Goal: Task Accomplishment & Management: Complete application form

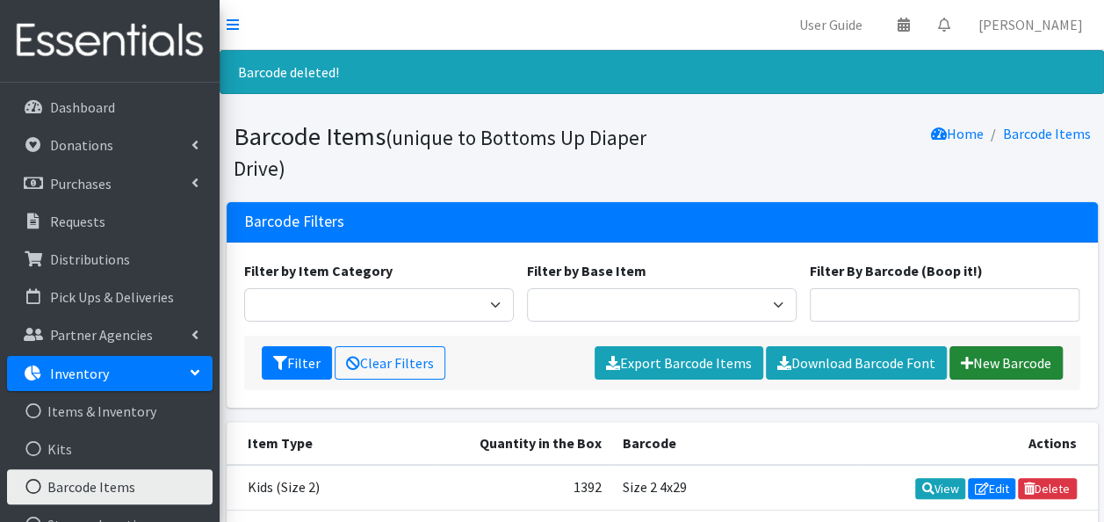
click at [993, 360] on link "New Barcode" at bounding box center [1006, 362] width 113 height 33
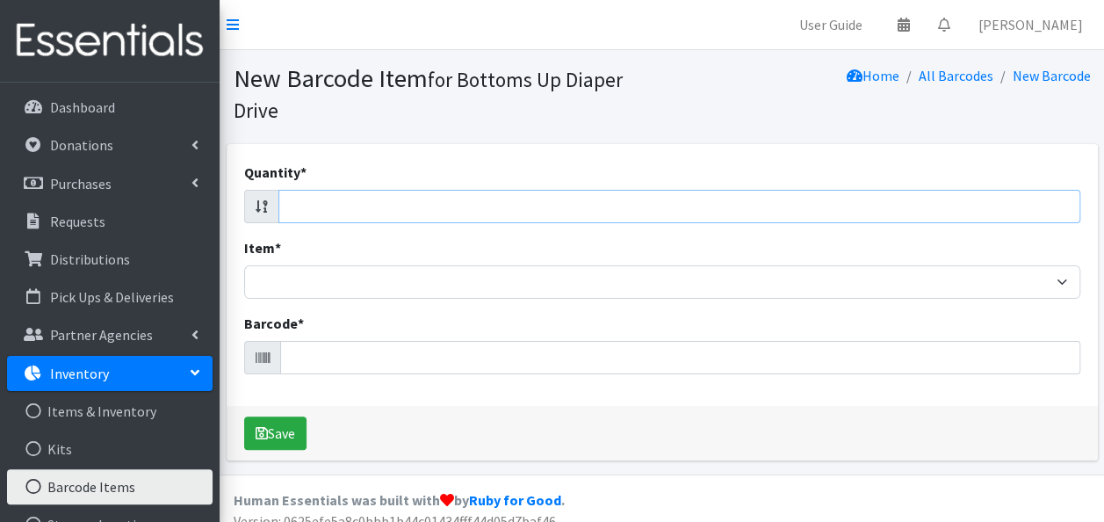
click at [842, 205] on input "Quantity *" at bounding box center [679, 206] width 802 height 33
type input "27"
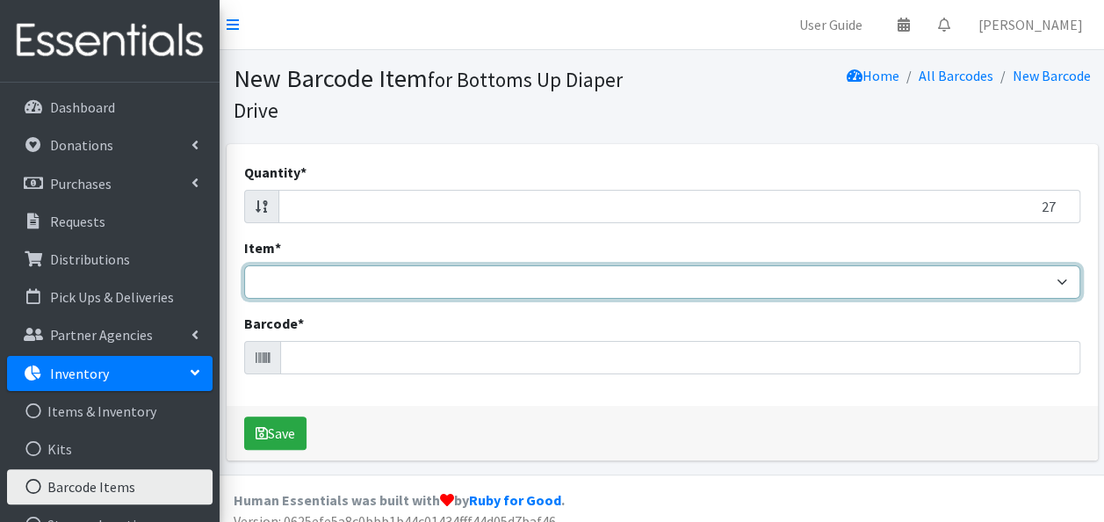
click at [795, 274] on select "Kids L/XL (60-125 lbs) Kids (Newborn) Kids (Preemie) Kids Pull-Ups Kids Pull-Up…" at bounding box center [662, 281] width 836 height 33
select select "4760"
click at [244, 265] on select "Kids L/XL (60-125 lbs) Kids (Newborn) Kids (Preemie) Kids Pull-Ups Kids Pull-Up…" at bounding box center [662, 281] width 836 height 33
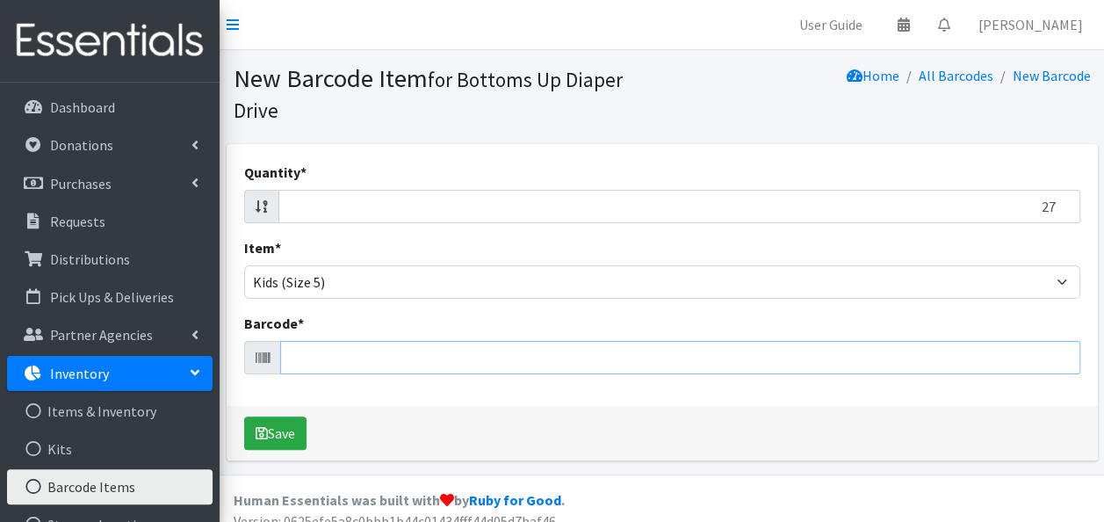
click at [467, 362] on input "Barcode *" at bounding box center [680, 357] width 800 height 33
type input "681131106436"
click at [244, 416] on button "Save" at bounding box center [275, 432] width 62 height 33
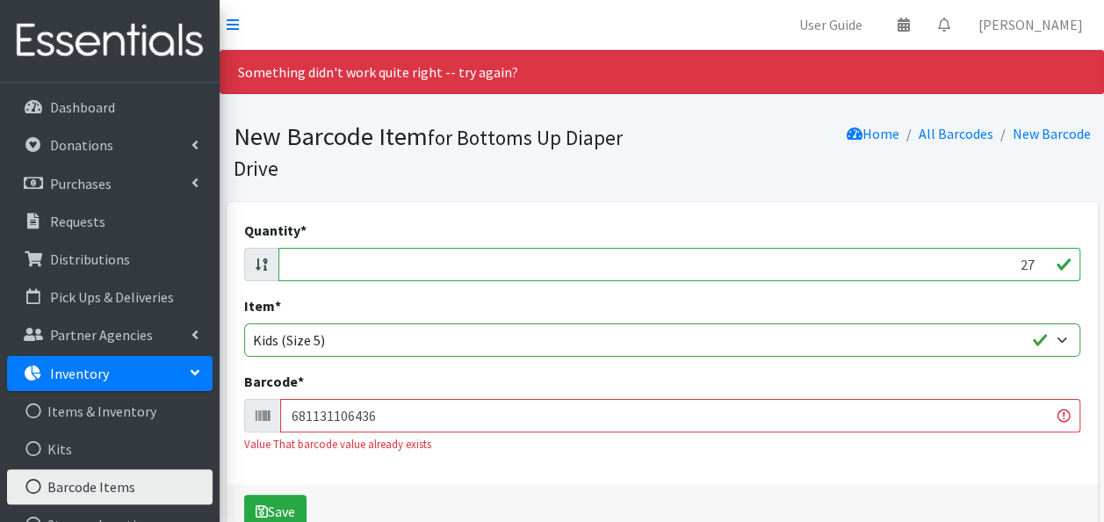
click at [747, 257] on input "27" at bounding box center [679, 264] width 802 height 33
type input "21"
click at [706, 416] on input "681131106436" at bounding box center [680, 415] width 800 height 33
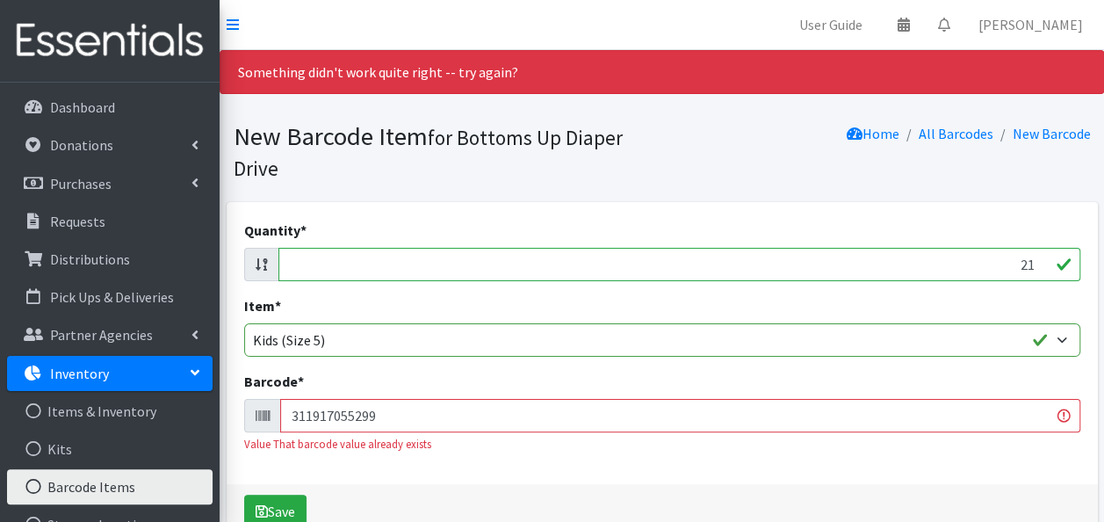
type input "311917055299"
click at [244, 495] on button "Save" at bounding box center [275, 511] width 62 height 33
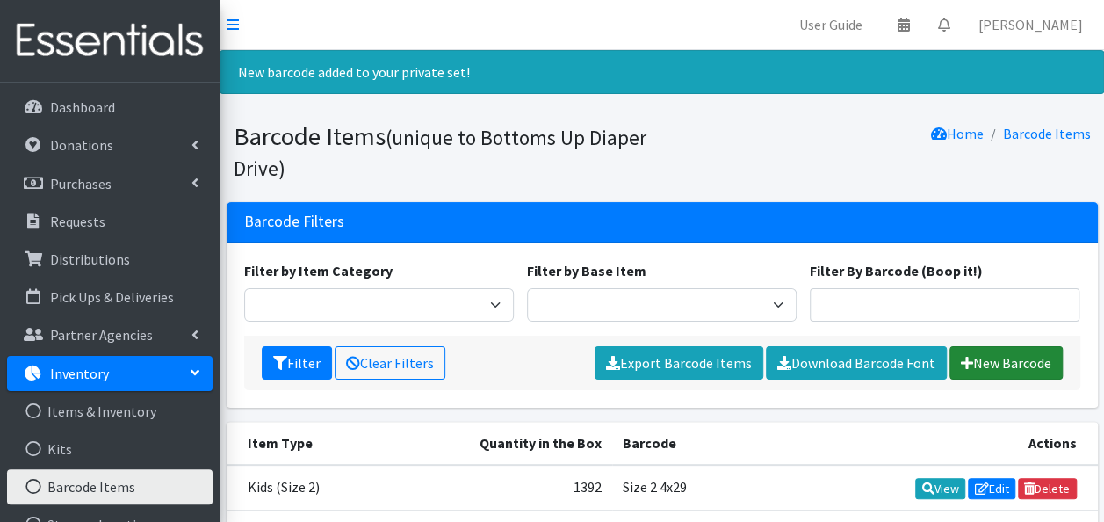
click at [991, 352] on link "New Barcode" at bounding box center [1006, 362] width 113 height 33
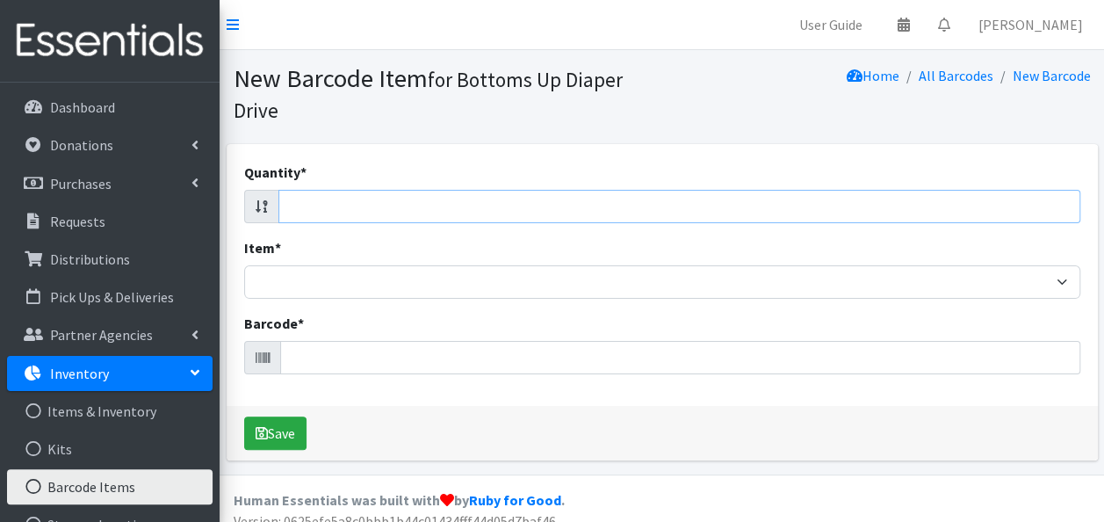
click at [330, 214] on input "Quantity *" at bounding box center [679, 206] width 802 height 33
type input "1"
type input "24"
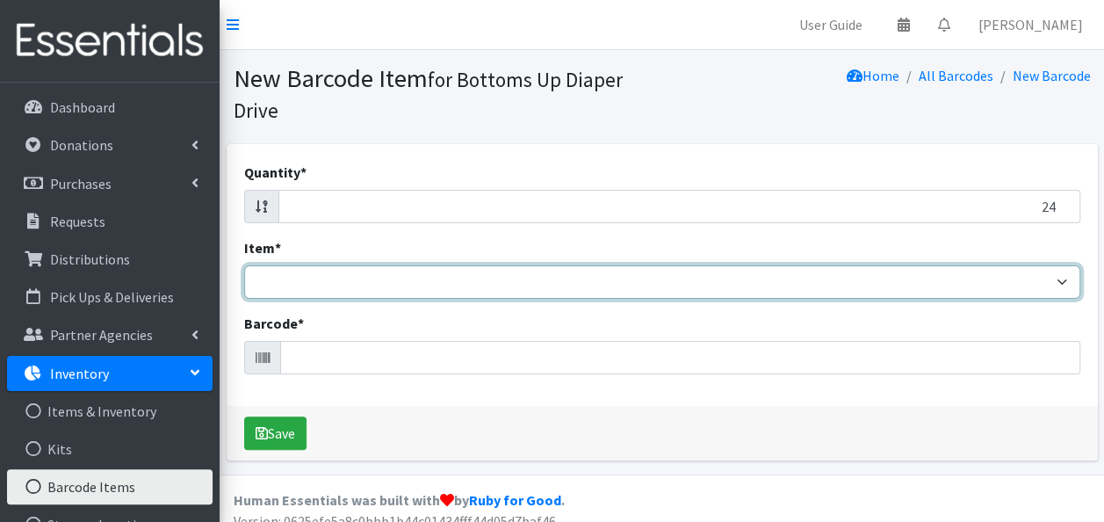
click at [354, 286] on select "Kids L/XL (60-125 lbs) Kids (Newborn) Kids (Preemie) Kids Pull-Ups Kids Pull-Up…" at bounding box center [662, 281] width 836 height 33
select select "4760"
click at [244, 265] on select "Kids L/XL (60-125 lbs) Kids (Newborn) Kids (Preemie) Kids Pull-Ups Kids Pull-Up…" at bounding box center [662, 281] width 836 height 33
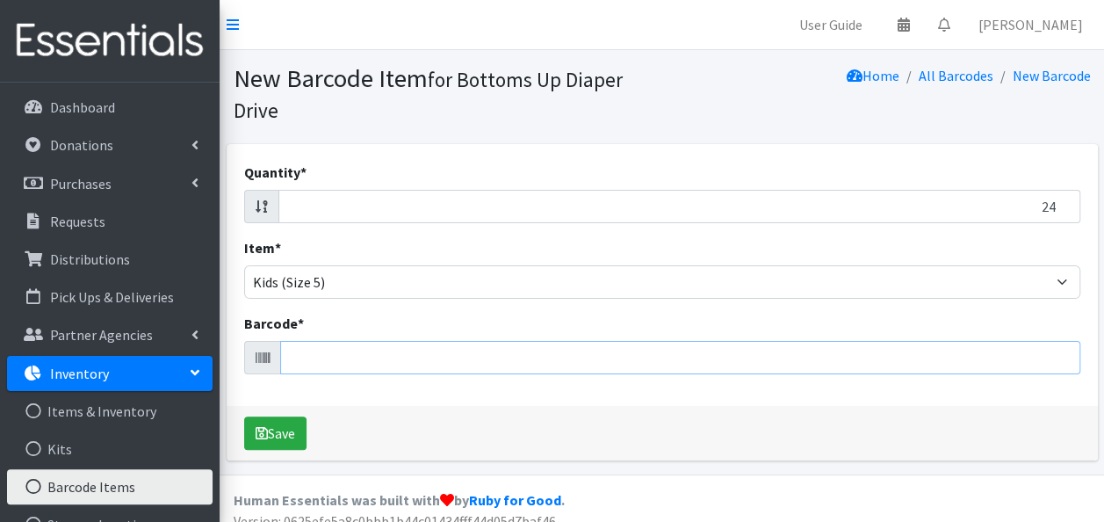
click at [353, 356] on input "Barcode *" at bounding box center [680, 357] width 800 height 33
type input "311917055282"
click at [244, 416] on button "Save" at bounding box center [275, 432] width 62 height 33
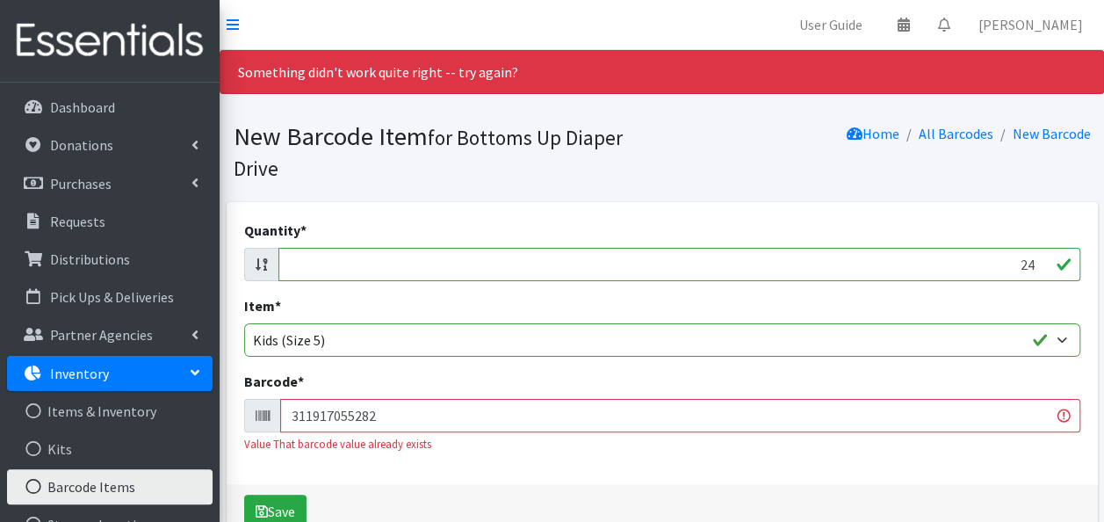
click at [446, 265] on input "24" at bounding box center [679, 264] width 802 height 33
type input "40"
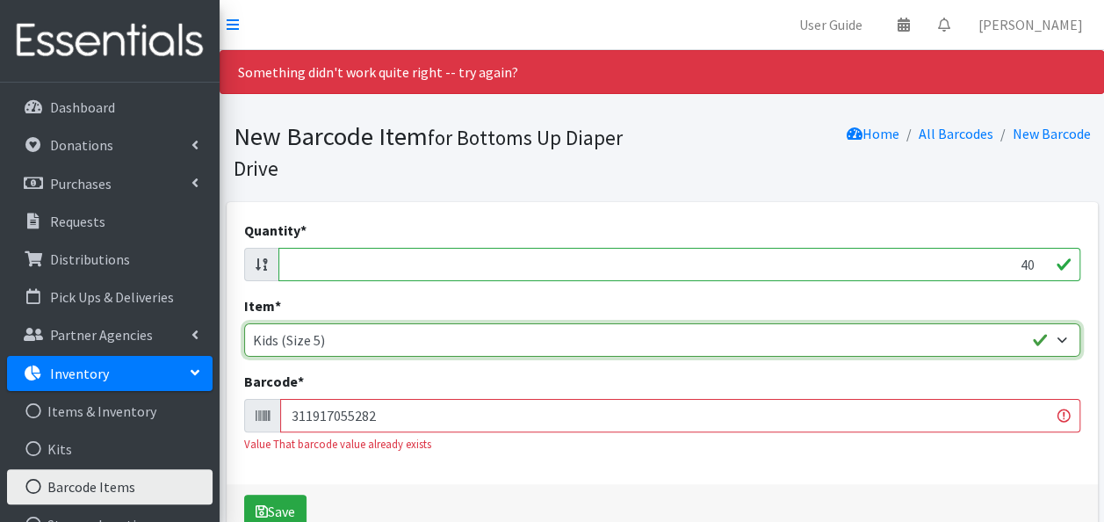
click at [414, 339] on select "Kids L/XL (60-125 lbs) Kids (Newborn) Kids (Preemie) Kids Pull-Ups Kids Pull-Up…" at bounding box center [662, 339] width 836 height 33
select select "4769"
click at [244, 323] on select "Kids L/XL (60-125 lbs) Kids (Newborn) Kids (Preemie) Kids Pull-Ups Kids Pull-Up…" at bounding box center [662, 339] width 836 height 33
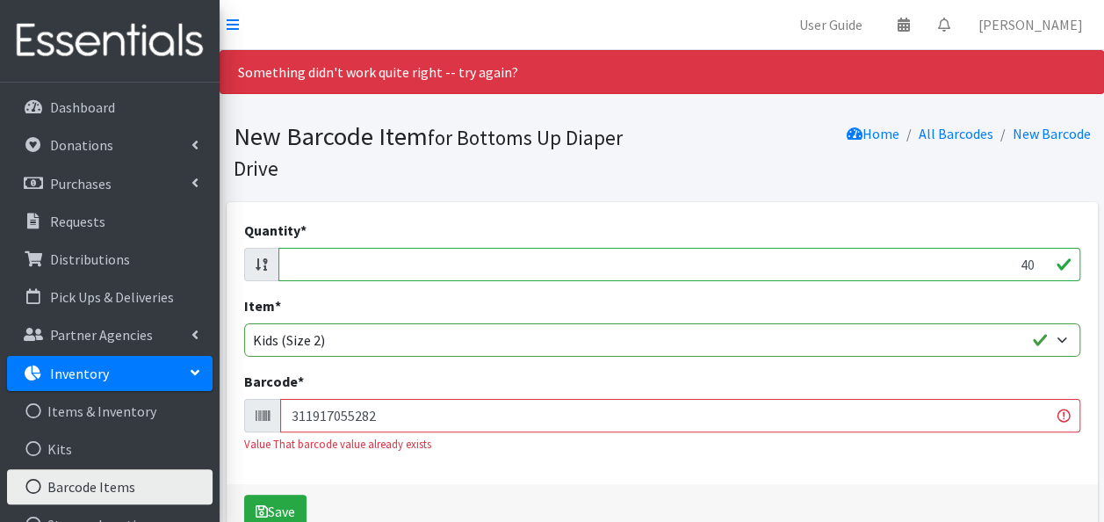
click at [365, 413] on input "311917055282" at bounding box center [680, 415] width 800 height 33
type input "681131106320"
click at [244, 495] on button "Save" at bounding box center [275, 511] width 62 height 33
click at [339, 415] on input "681131106320" at bounding box center [680, 415] width 800 height 33
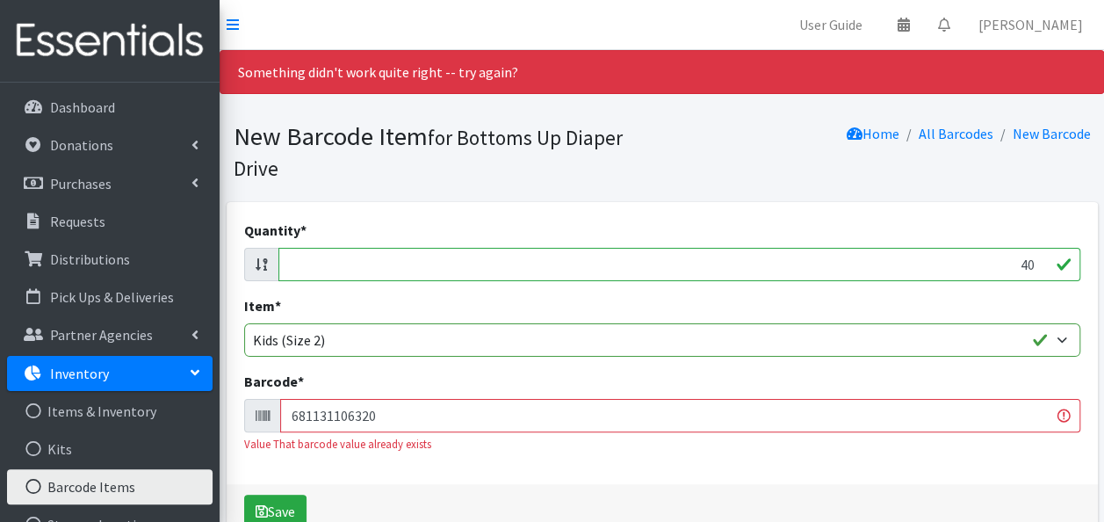
click at [339, 415] on input "681131106320" at bounding box center [680, 415] width 800 height 33
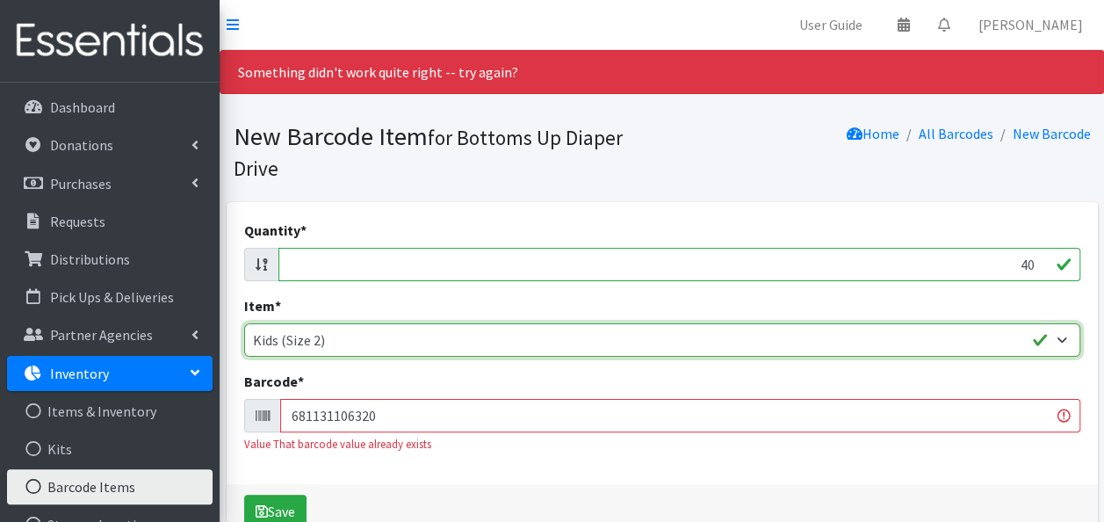
click at [295, 332] on select "Kids L/XL (60-125 lbs) Kids (Newborn) Kids (Preemie) Kids Pull-Ups Kids Pull-Up…" at bounding box center [662, 339] width 836 height 33
select select "4753"
click at [244, 323] on select "Kids L/XL (60-125 lbs) Kids (Newborn) Kids (Preemie) Kids Pull-Ups Kids Pull-Up…" at bounding box center [662, 339] width 836 height 33
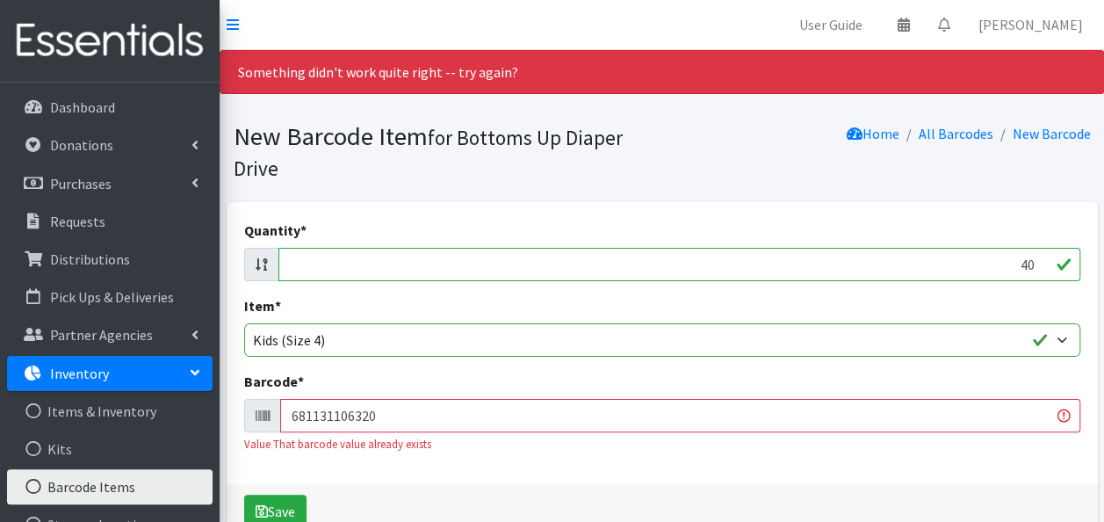
click at [766, 267] on input "40" at bounding box center [679, 264] width 802 height 33
type input "32"
click at [398, 415] on input "681131106320" at bounding box center [680, 415] width 800 height 33
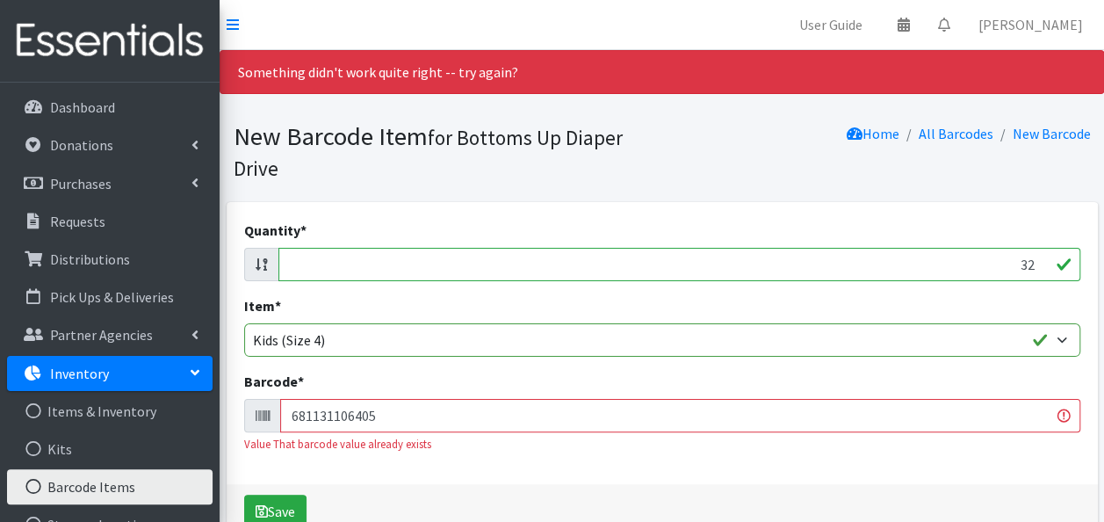
type input "681131106405"
click at [244, 495] on button "Save" at bounding box center [275, 511] width 62 height 33
click at [452, 268] on input "32" at bounding box center [679, 264] width 802 height 33
type input "22"
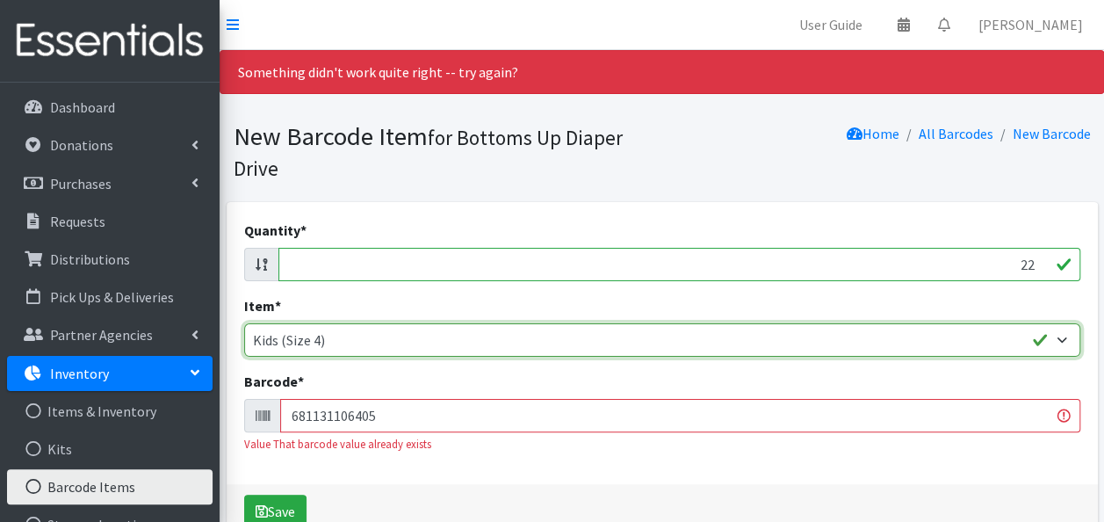
click at [434, 349] on select "Kids L/XL (60-125 lbs) Kids (Newborn) Kids (Preemie) Kids Pull-Ups Kids Pull-Up…" at bounding box center [662, 339] width 836 height 33
select select "4751"
click at [244, 323] on select "Kids L/XL (60-125 lbs) Kids (Newborn) Kids (Preemie) Kids Pull-Ups Kids Pull-Up…" at bounding box center [662, 339] width 836 height 33
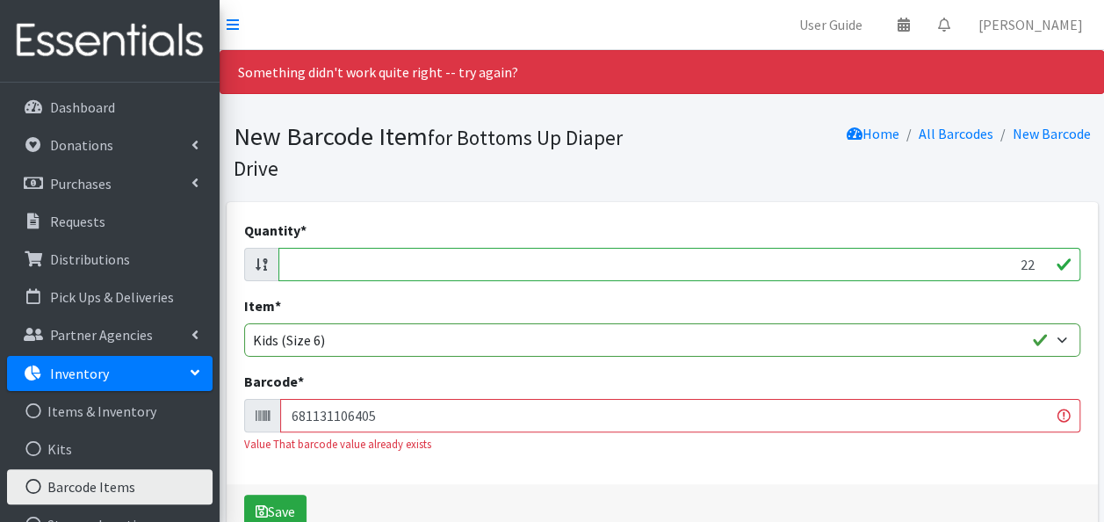
click at [337, 413] on input "681131106405" at bounding box center [680, 415] width 800 height 33
type input "681131106542"
click at [244, 495] on button "Save" at bounding box center [275, 511] width 62 height 33
click at [401, 264] on input "22" at bounding box center [679, 264] width 802 height 33
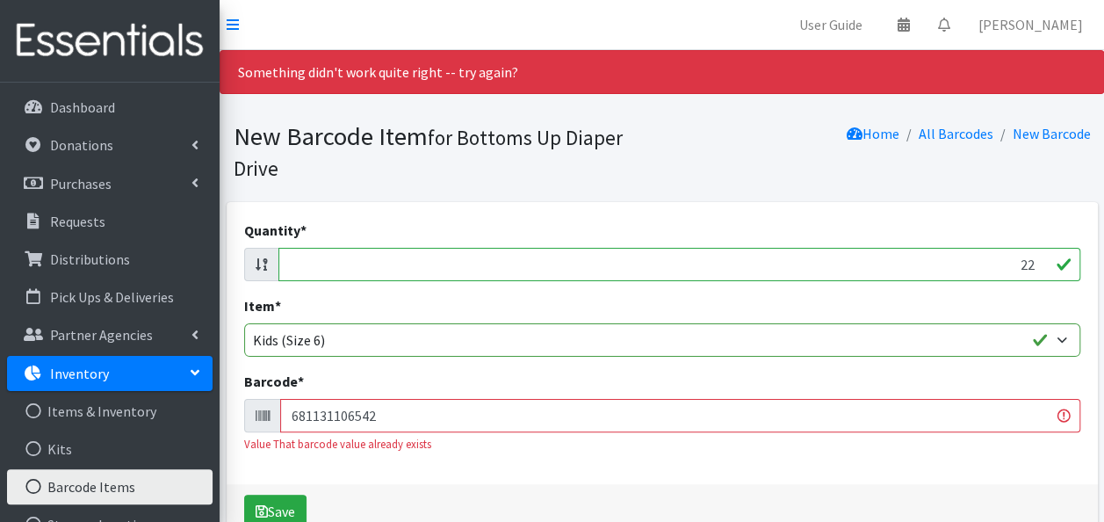
click at [401, 264] on input "22" at bounding box center [679, 264] width 802 height 33
type input "5"
type input "32"
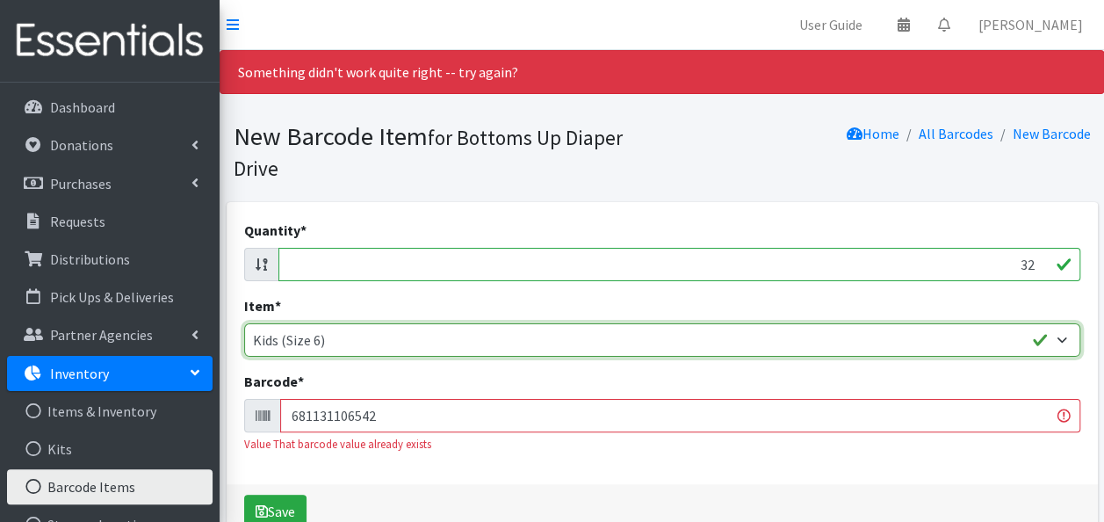
click at [416, 350] on select "Kids L/XL (60-125 lbs) Kids (Newborn) Kids (Preemie) Kids Pull-Ups Kids Pull-Up…" at bounding box center [662, 339] width 836 height 33
select select "4753"
click at [244, 323] on select "Kids L/XL (60-125 lbs) Kids (Newborn) Kids (Preemie) Kids Pull-Ups Kids Pull-Up…" at bounding box center [662, 339] width 836 height 33
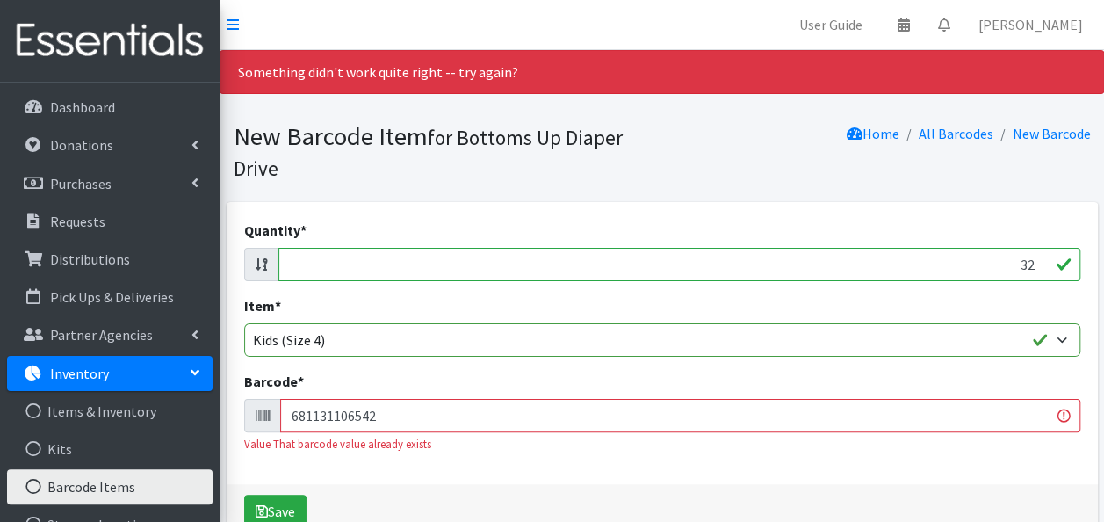
click at [391, 423] on input "681131106542" at bounding box center [680, 415] width 800 height 33
type input "681131106405"
click at [244, 495] on button "Save" at bounding box center [275, 511] width 62 height 33
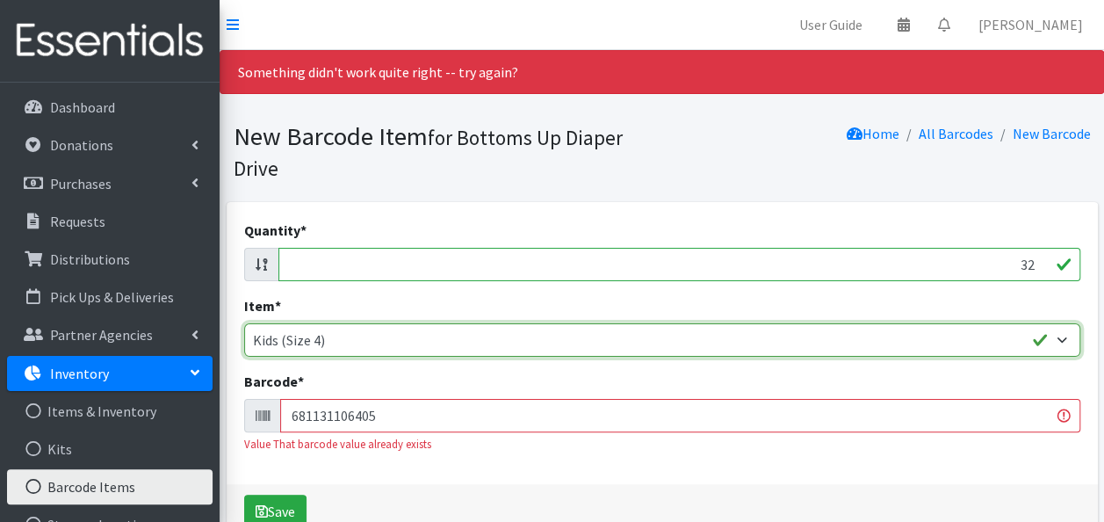
click at [328, 339] on select "Kids L/XL (60-125 lbs) Kids (Newborn) Kids (Preemie) Kids Pull-Ups Kids Pull-Up…" at bounding box center [662, 339] width 836 height 33
select select "4760"
click at [244, 323] on select "Kids L/XL (60-125 lbs) Kids (Newborn) Kids (Preemie) Kids Pull-Ups Kids Pull-Up…" at bounding box center [662, 339] width 836 height 33
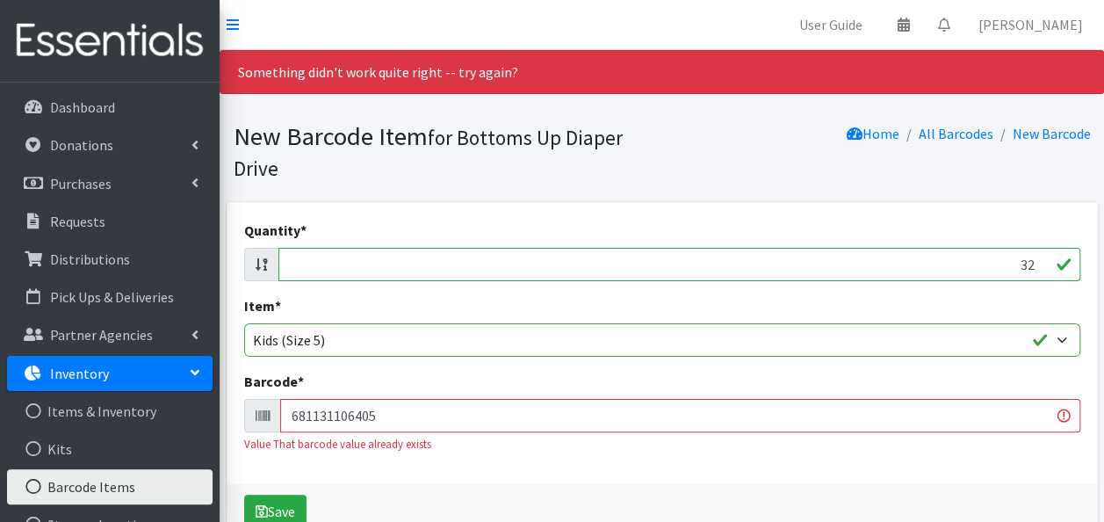
click at [620, 264] on input "32" at bounding box center [679, 264] width 802 height 33
type input "27"
click at [365, 413] on input "681131106405" at bounding box center [680, 415] width 800 height 33
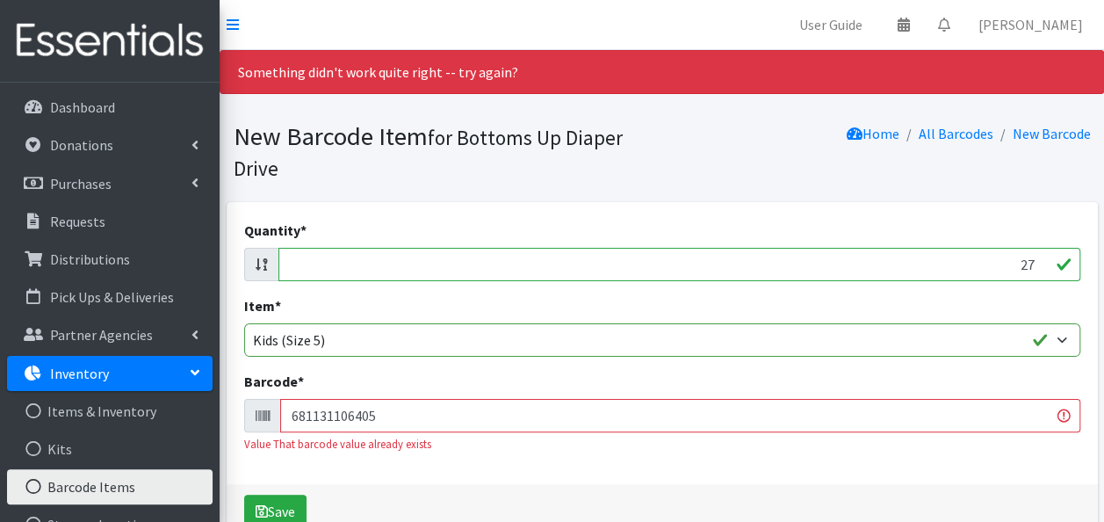
click at [365, 413] on input "681131106405" at bounding box center [680, 415] width 800 height 33
type input "086679415413"
click at [244, 495] on button "Save" at bounding box center [275, 511] width 62 height 33
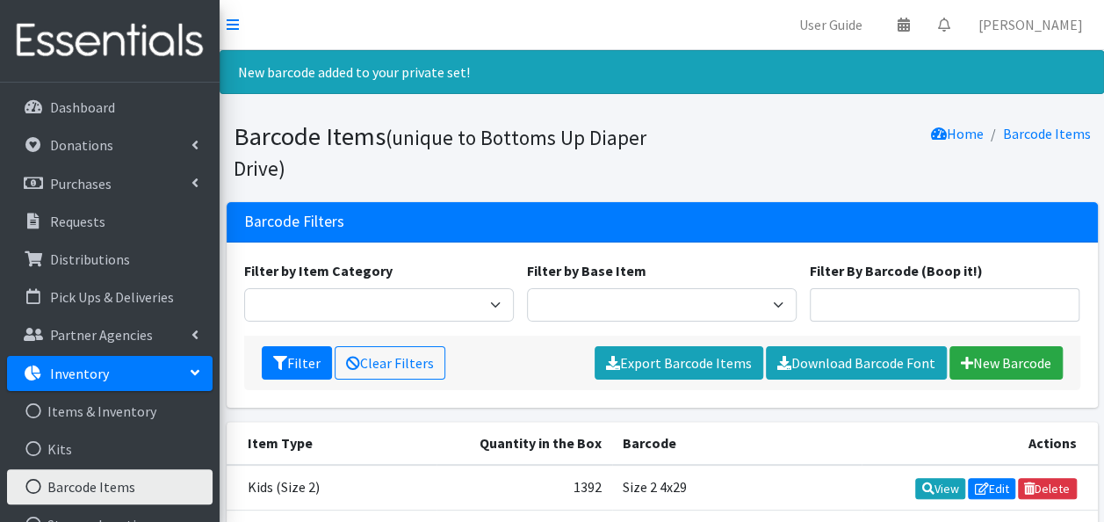
click at [365, 413] on div "Barcode Filters Filter by Item Category Kids (Newborn) Kids (Newborn) Kids Pull…" at bounding box center [662, 312] width 885 height 220
click at [1000, 362] on link "New Barcode" at bounding box center [1006, 362] width 113 height 33
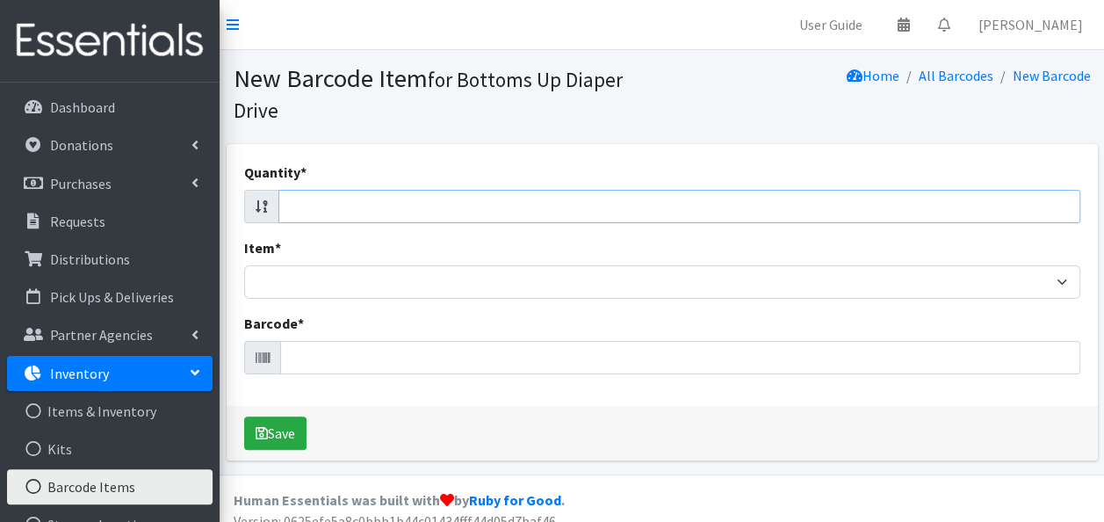
click at [542, 200] on input "Quantity *" at bounding box center [679, 206] width 802 height 33
type input "40"
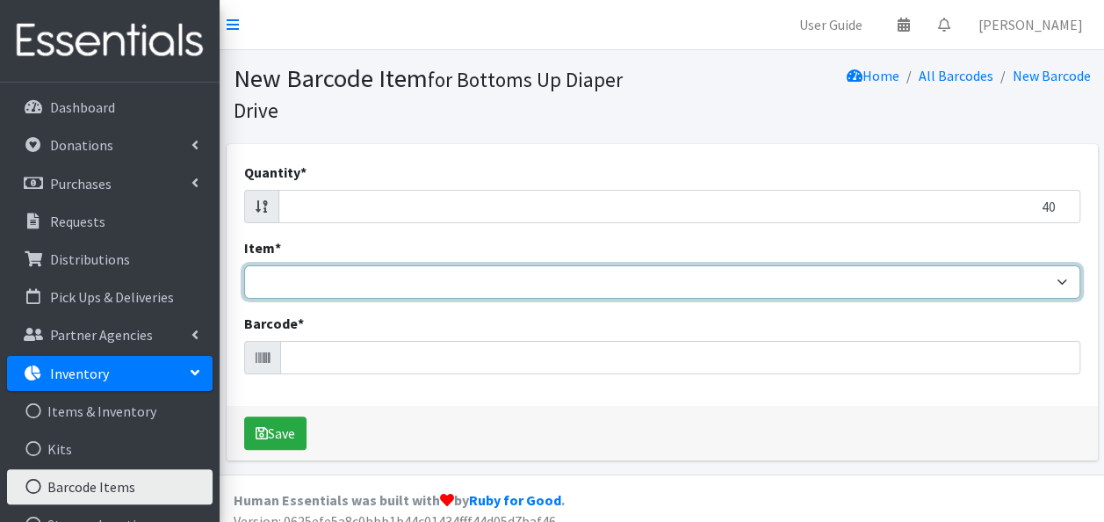
click at [498, 290] on select "Kids L/XL (60-125 lbs) Kids (Newborn) Kids (Preemie) Kids Pull-Ups Kids Pull-Up…" at bounding box center [662, 281] width 836 height 33
select select "4769"
click at [244, 265] on select "Kids L/XL (60-125 lbs) Kids (Newborn) Kids (Preemie) Kids Pull-Ups Kids Pull-Up…" at bounding box center [662, 281] width 836 height 33
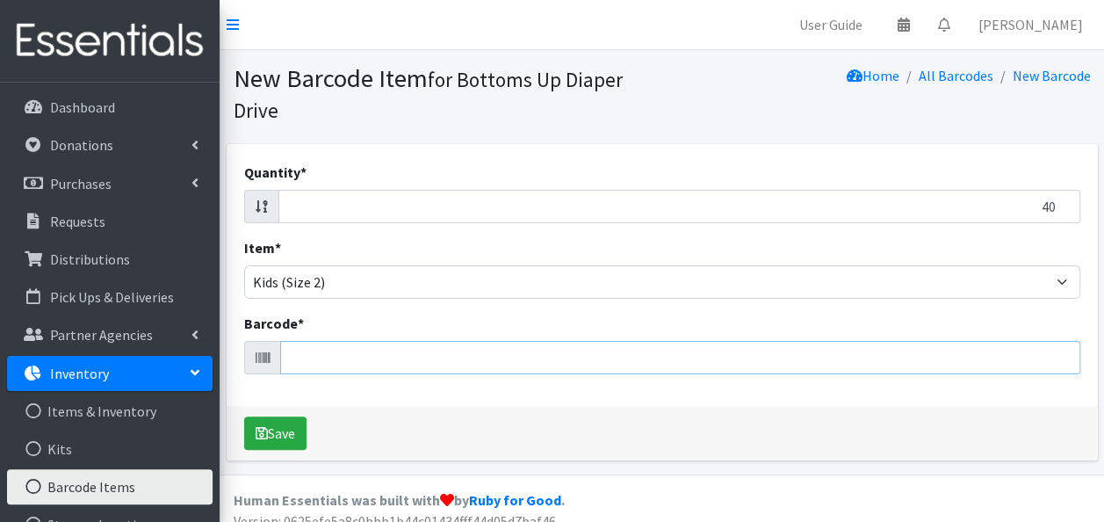
click at [411, 356] on input "Barcode *" at bounding box center [680, 357] width 800 height 33
click at [417, 356] on input "Barcode *" at bounding box center [680, 357] width 800 height 33
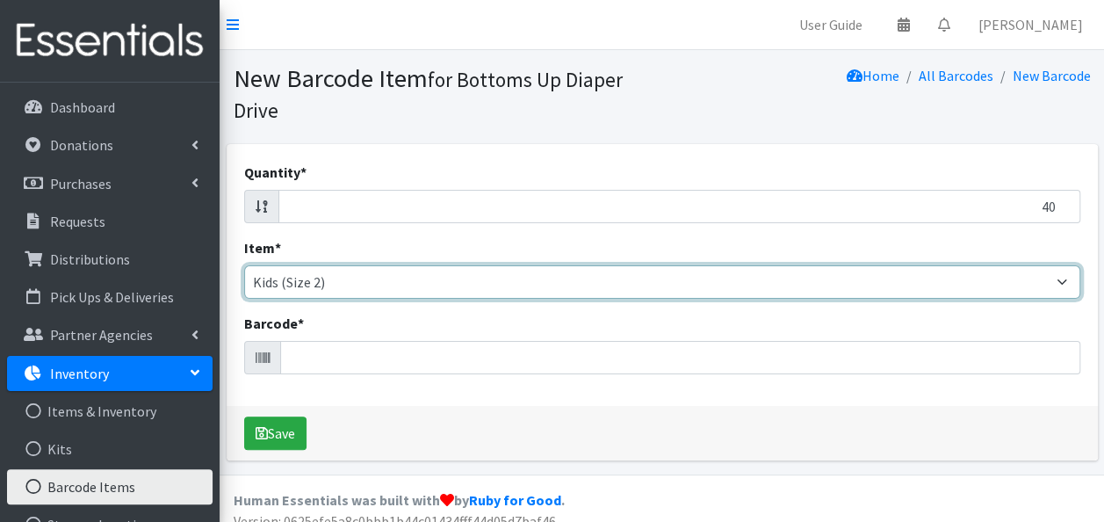
click at [385, 280] on select "Kids L/XL (60-125 lbs) Kids (Newborn) Kids (Preemie) Kids Pull-Ups Kids Pull-Up…" at bounding box center [662, 281] width 836 height 33
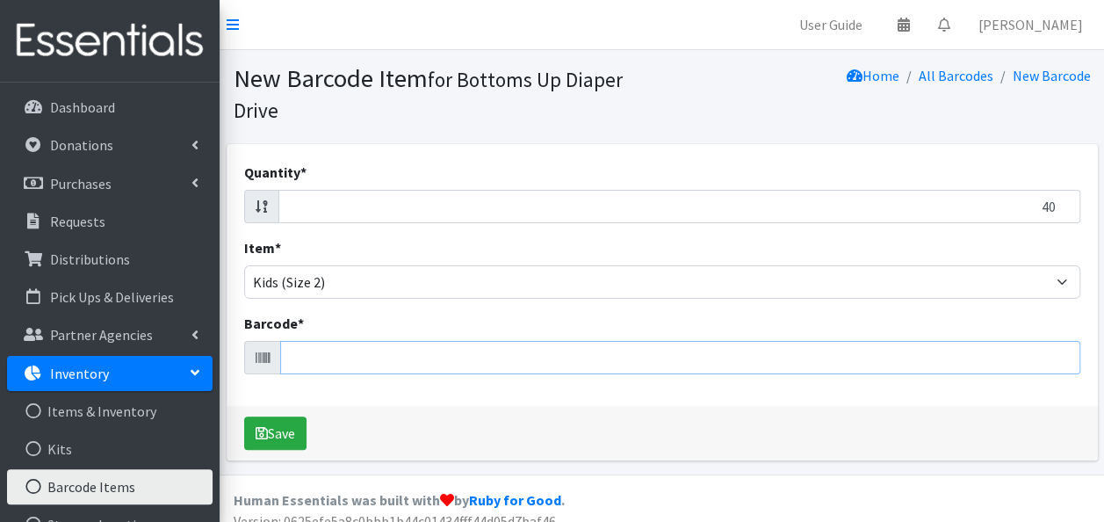
click at [379, 356] on input "Barcode *" at bounding box center [680, 357] width 800 height 33
type input "681131106320"
click at [244, 416] on button "Save" at bounding box center [275, 432] width 62 height 33
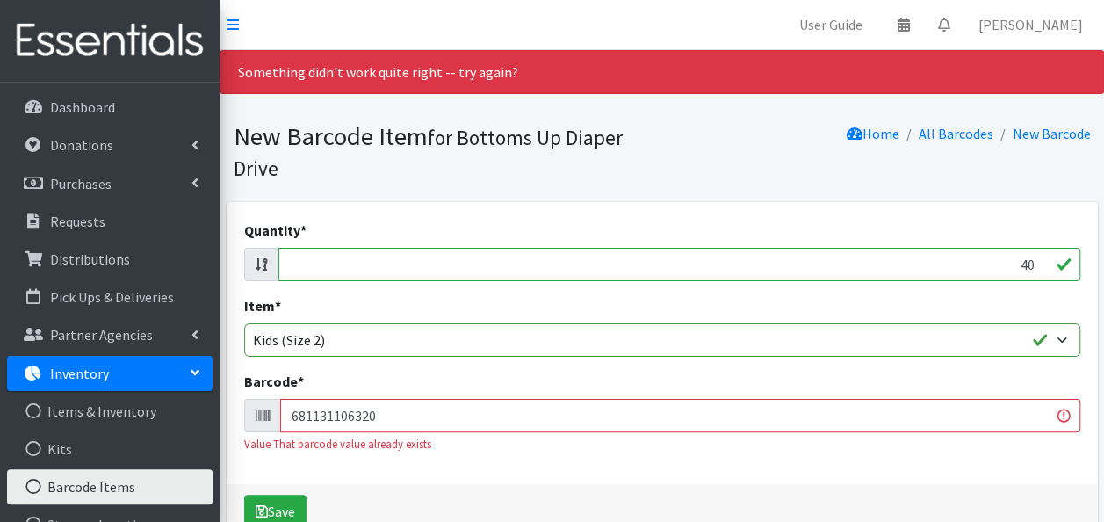
click at [409, 271] on input "40" at bounding box center [679, 264] width 802 height 33
type input "21"
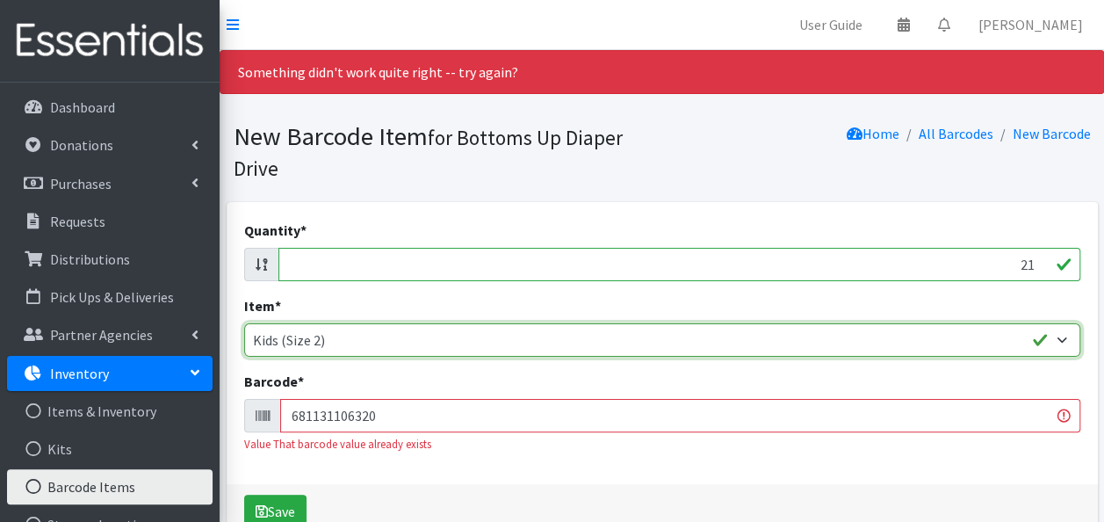
click at [400, 344] on select "Kids L/XL (60-125 lbs) Kids (Newborn) Kids (Preemie) Kids Pull-Ups Kids Pull-Up…" at bounding box center [662, 339] width 836 height 33
click at [387, 341] on select "Kids L/XL (60-125 lbs) Kids (Newborn) Kids (Preemie) Kids Pull-Ups Kids Pull-Up…" at bounding box center [662, 339] width 836 height 33
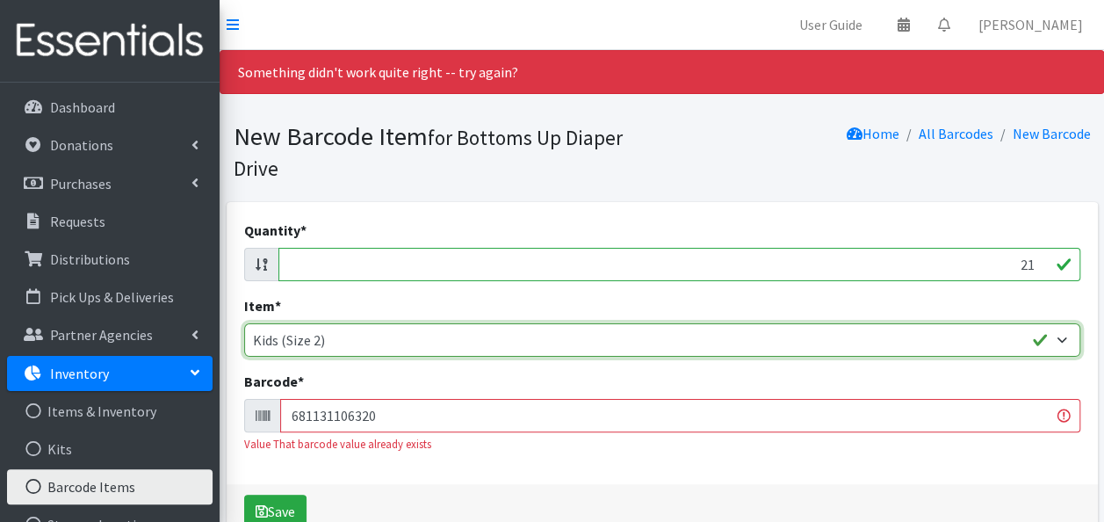
select select "4751"
click at [244, 323] on select "Kids L/XL (60-125 lbs) Kids (Newborn) Kids (Preemie) Kids Pull-Ups Kids Pull-Up…" at bounding box center [662, 339] width 836 height 33
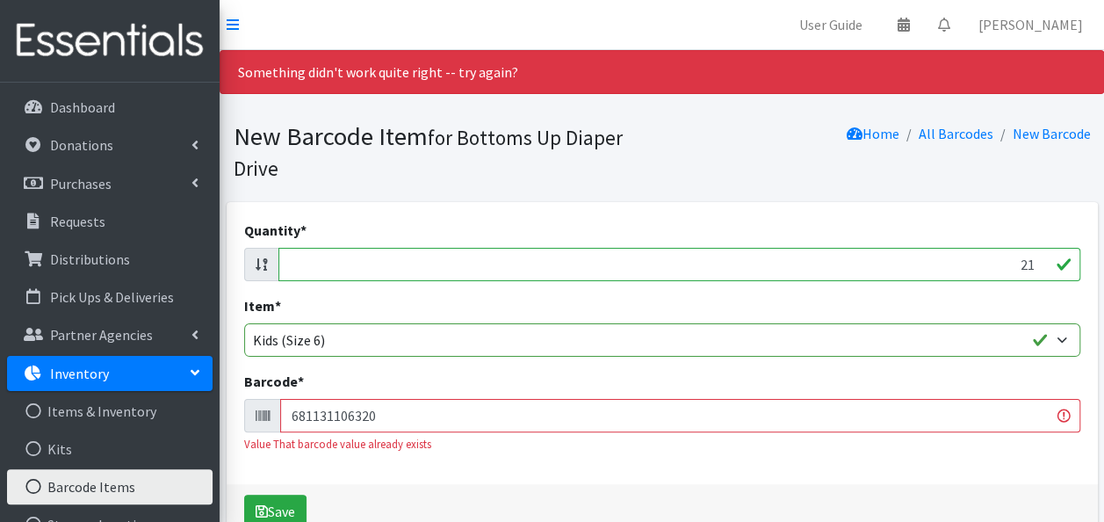
click at [383, 409] on input "681131106320" at bounding box center [680, 415] width 800 height 33
type input "086679510170"
click at [244, 495] on button "Save" at bounding box center [275, 511] width 62 height 33
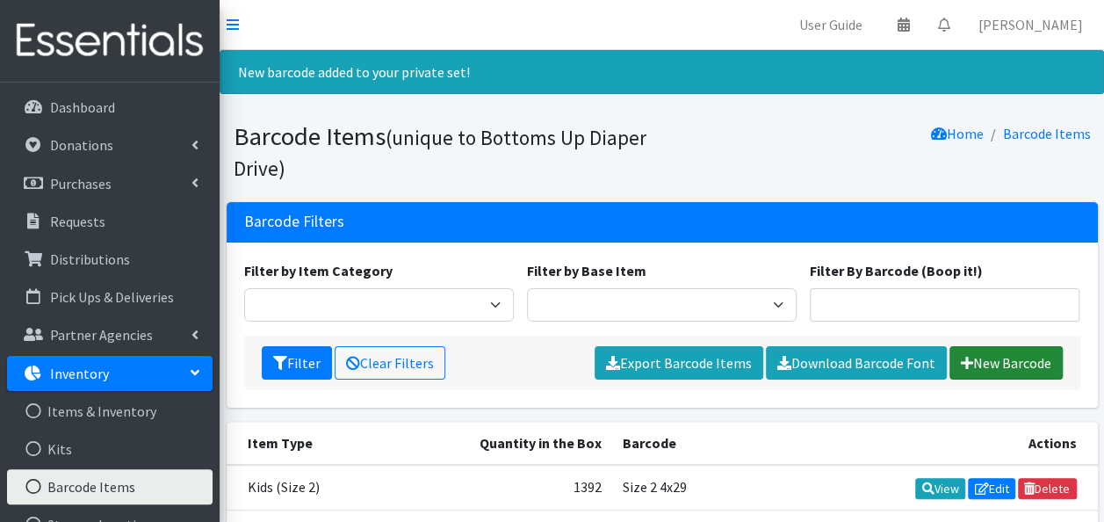
click at [996, 356] on link "New Barcode" at bounding box center [1006, 362] width 113 height 33
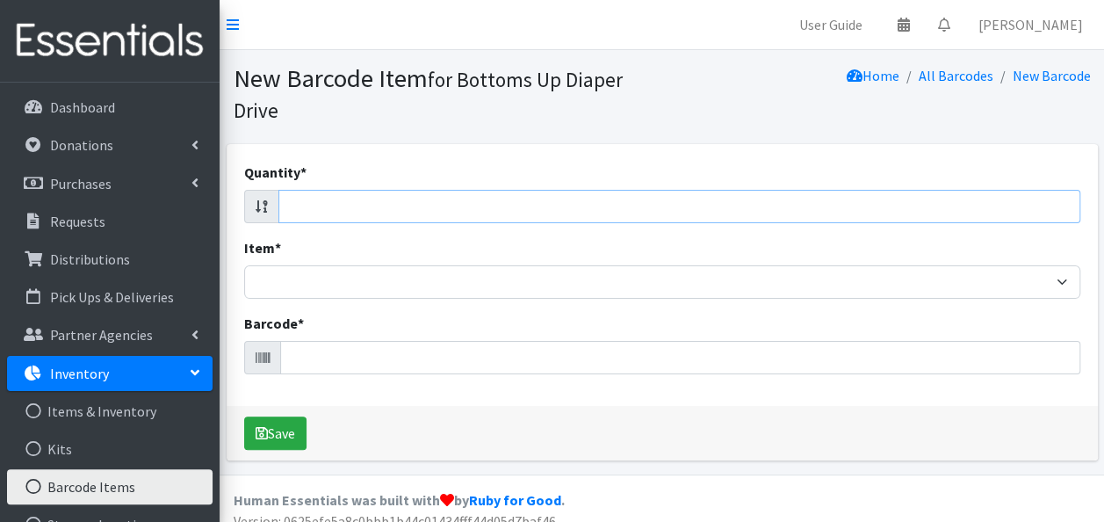
click at [619, 210] on input "Quantity *" at bounding box center [679, 206] width 802 height 33
type input "22"
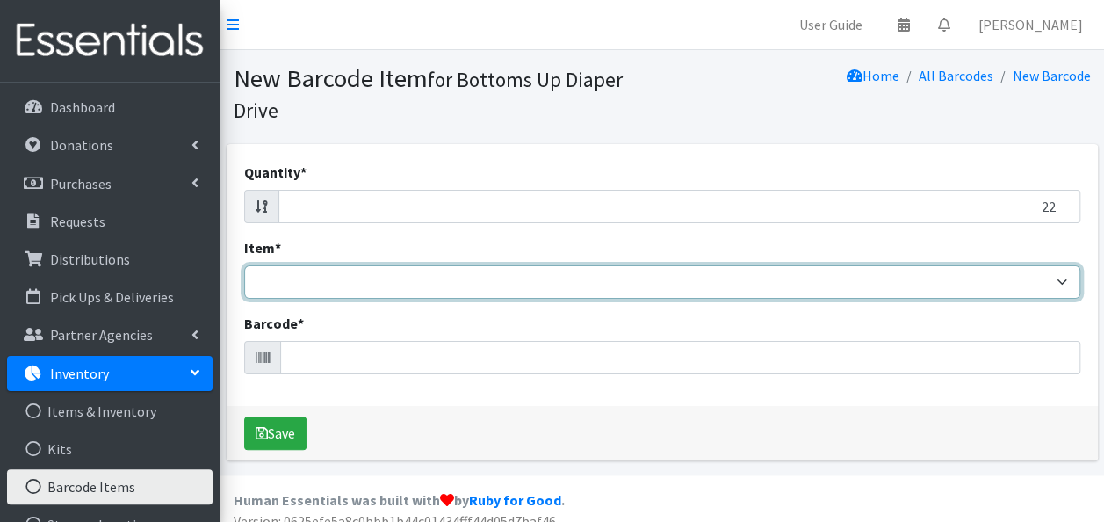
click at [587, 283] on select "Kids L/XL (60-125 lbs) Kids (Newborn) Kids (Preemie) Kids Pull-Ups Kids Pull-Up…" at bounding box center [662, 281] width 836 height 33
select select "4751"
click at [244, 265] on select "Kids L/XL (60-125 lbs) Kids (Newborn) Kids (Preemie) Kids Pull-Ups Kids Pull-Up…" at bounding box center [662, 281] width 836 height 33
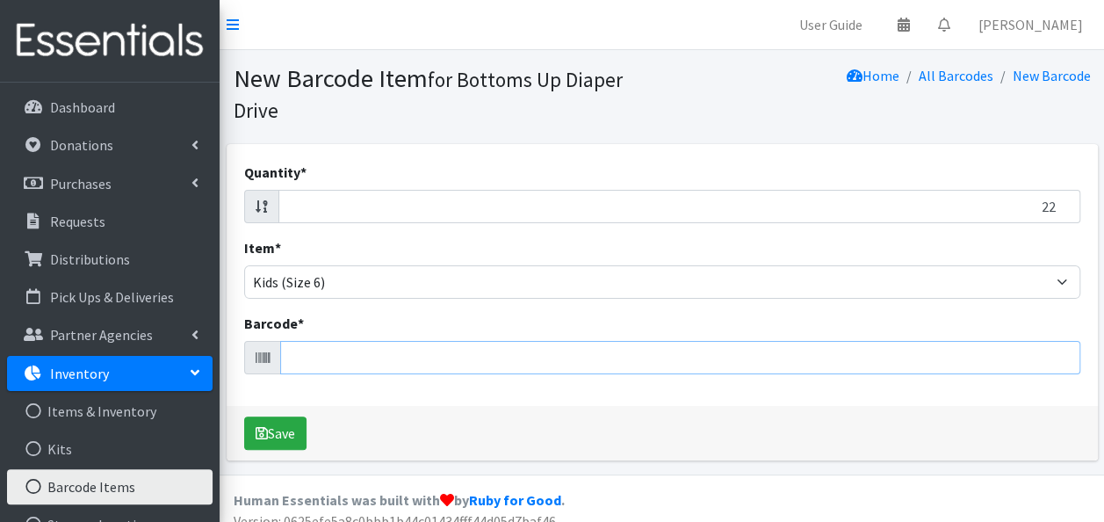
click at [575, 363] on input "Barcode *" at bounding box center [680, 357] width 800 height 33
type input "681131106542"
click at [244, 416] on button "Save" at bounding box center [275, 432] width 62 height 33
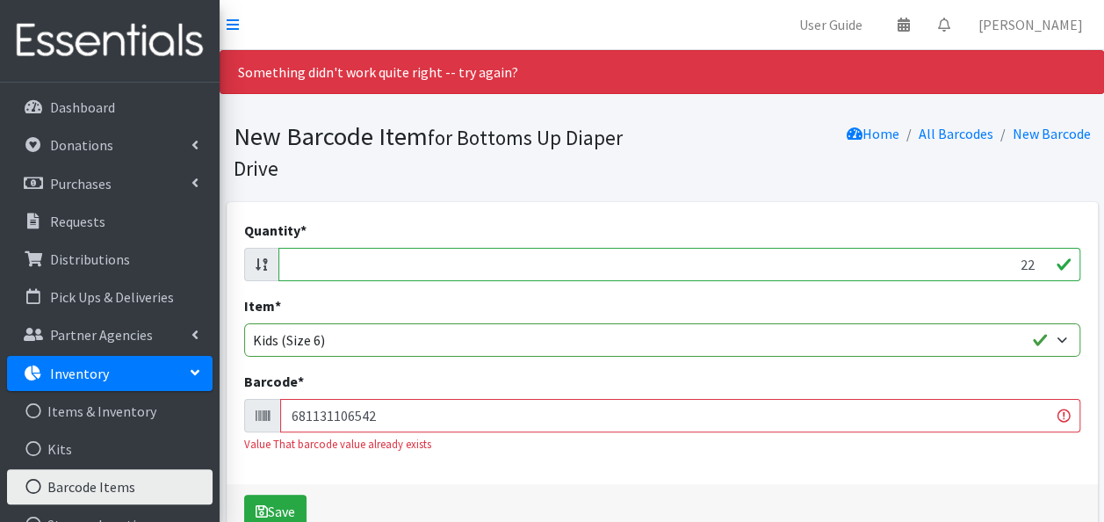
click at [480, 255] on input "22" at bounding box center [679, 264] width 802 height 33
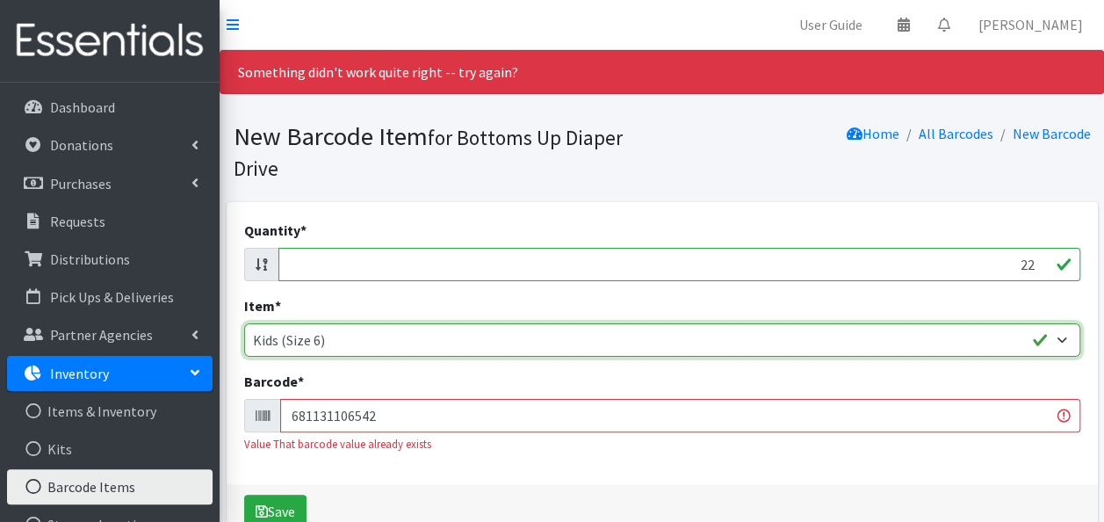
click at [464, 334] on select "Kids L/XL (60-125 lbs) Kids (Newborn) Kids (Preemie) Kids Pull-Ups Kids Pull-Up…" at bounding box center [662, 339] width 836 height 33
select select "4770"
click at [244, 323] on select "Kids L/XL (60-125 lbs) Kids (Newborn) Kids (Preemie) Kids Pull-Ups Kids Pull-Up…" at bounding box center [662, 339] width 836 height 33
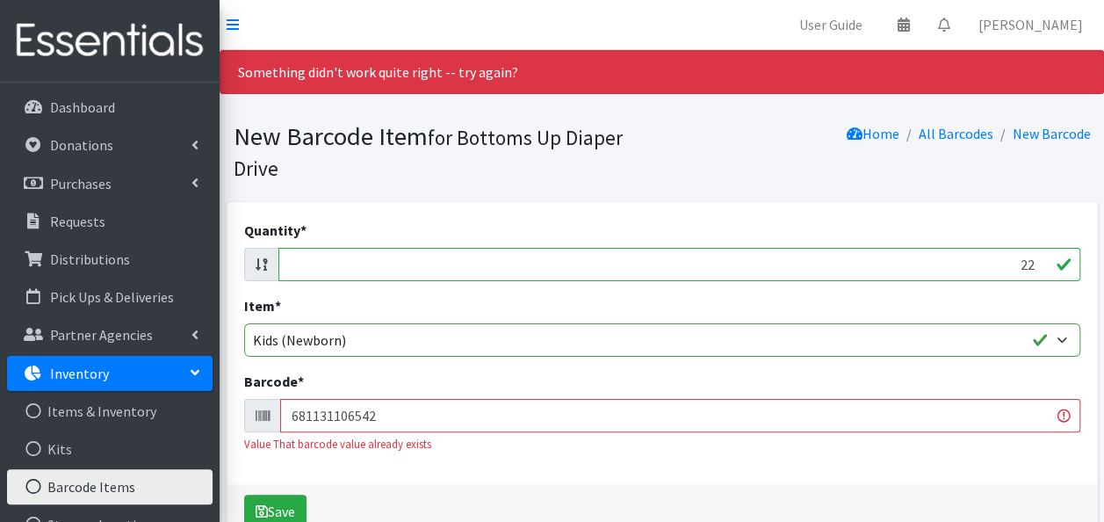
click at [433, 272] on input "22" at bounding box center [679, 264] width 802 height 33
click at [433, 272] on input "4422" at bounding box center [679, 264] width 802 height 33
type input "44"
click at [371, 428] on input "681131106542" at bounding box center [680, 415] width 800 height 33
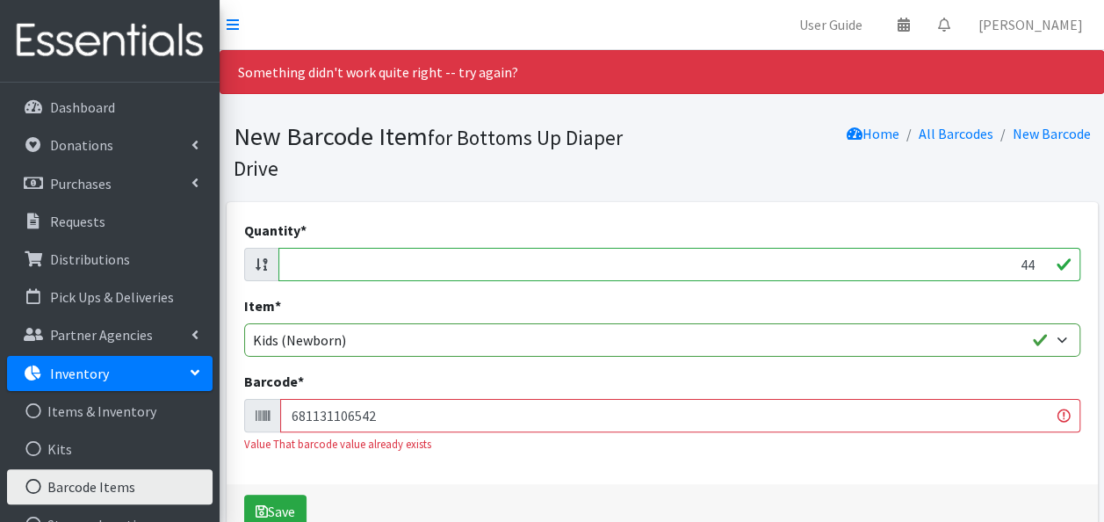
click at [371, 428] on input "681131106542" at bounding box center [680, 415] width 800 height 33
type input "194346117758"
click at [244, 495] on button "Save" at bounding box center [275, 511] width 62 height 33
drag, startPoint x: 0, startPoint y: 0, endPoint x: 365, endPoint y: 422, distance: 558.0
click at [371, 428] on input "194346117758" at bounding box center [680, 415] width 800 height 33
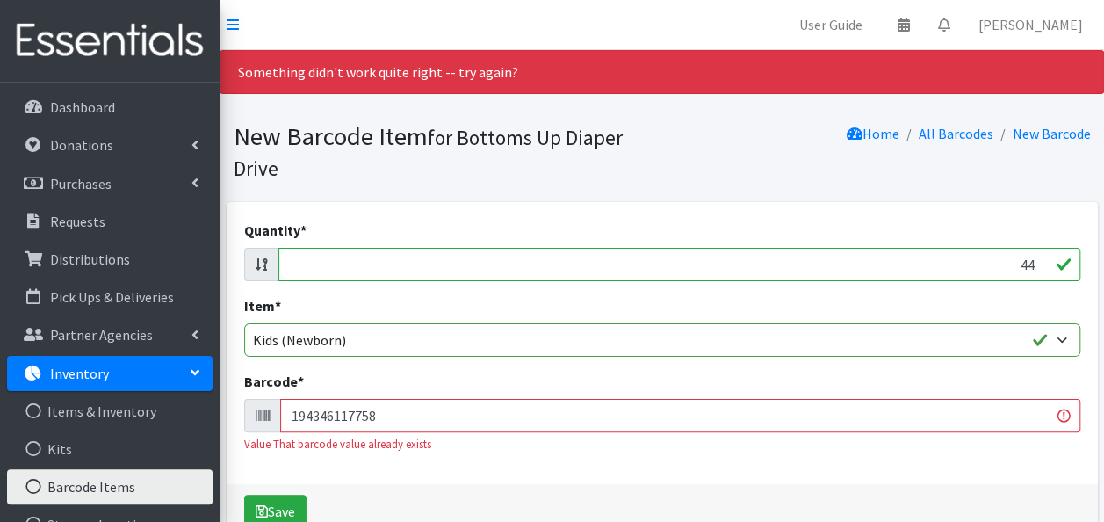
click at [430, 257] on input "44" at bounding box center [679, 264] width 802 height 33
type input "6"
type input "21"
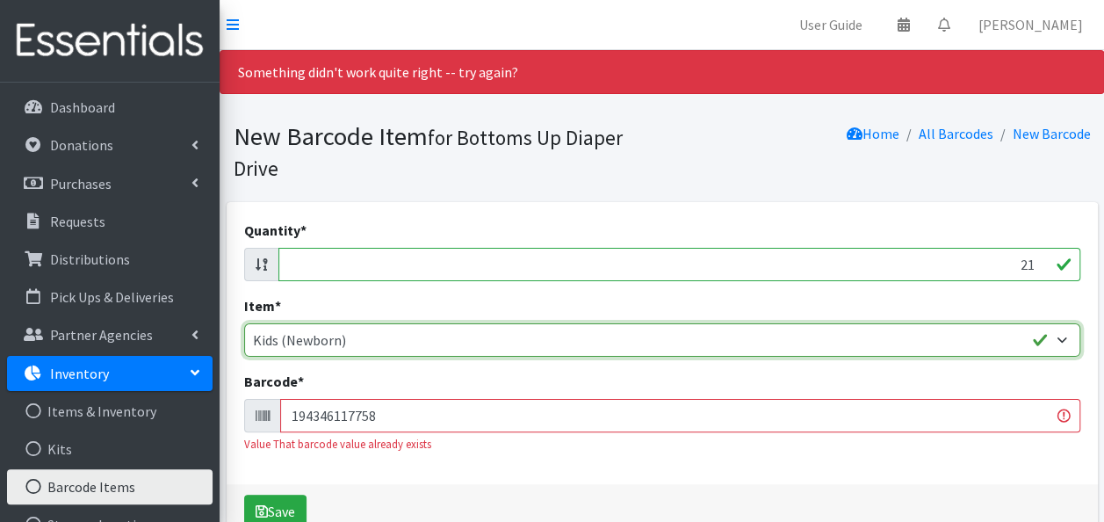
click at [394, 344] on select "Kids L/XL (60-125 lbs) Kids (Newborn) Kids (Preemie) Kids Pull-Ups Kids Pull-Up…" at bounding box center [662, 339] width 836 height 33
select select "4751"
click at [244, 323] on select "Kids L/XL (60-125 lbs) Kids (Newborn) Kids (Preemie) Kids Pull-Ups Kids Pull-Up…" at bounding box center [662, 339] width 836 height 33
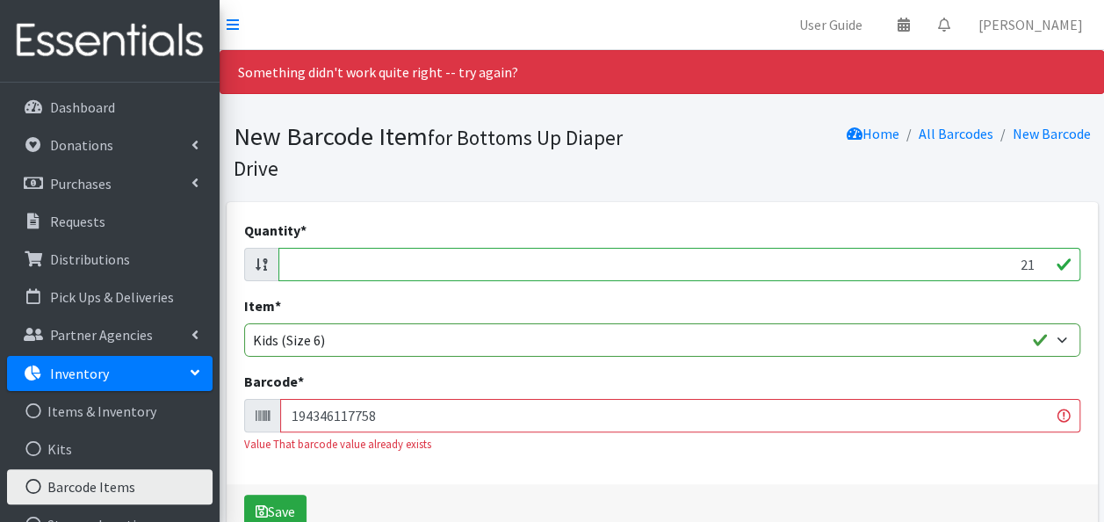
click at [413, 411] on input "194346117758" at bounding box center [680, 415] width 800 height 33
type input "086679510170"
click at [244, 495] on button "Save" at bounding box center [275, 511] width 62 height 33
click at [993, 258] on input "21" at bounding box center [679, 264] width 802 height 33
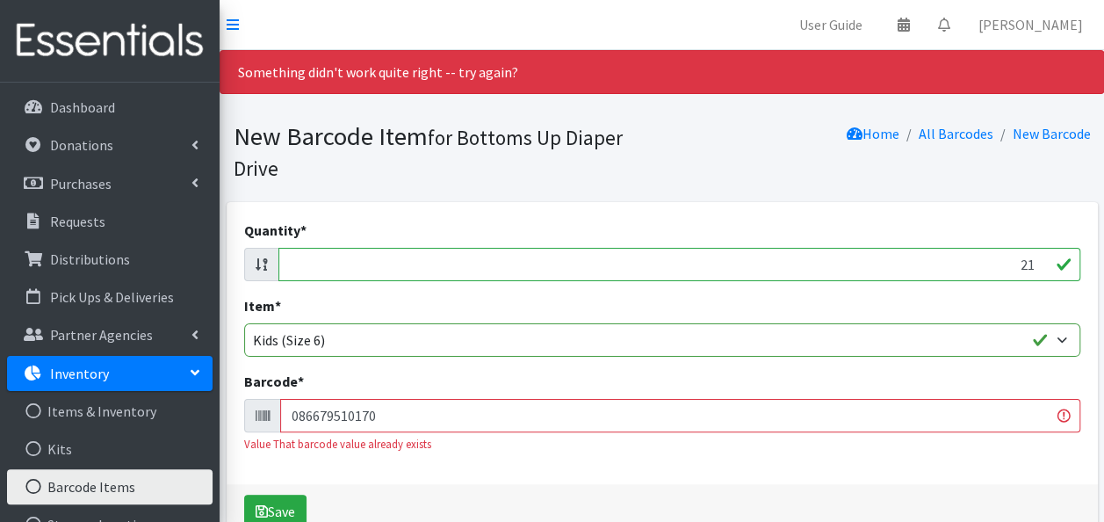
click at [993, 258] on input "21" at bounding box center [679, 264] width 802 height 33
type input "35"
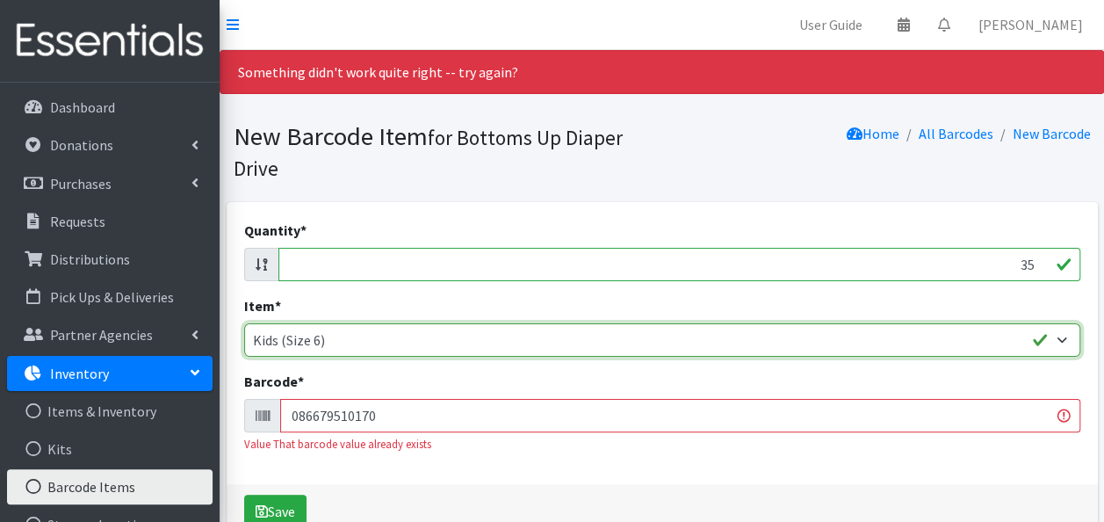
click at [770, 352] on select "Kids L/XL (60-125 lbs) Kids (Newborn) Kids (Preemie) Kids Pull-Ups Kids Pull-Up…" at bounding box center [662, 339] width 836 height 33
select select "4758"
click at [244, 323] on select "Kids L/XL (60-125 lbs) Kids (Newborn) Kids (Preemie) Kids Pull-Ups Kids Pull-Up…" at bounding box center [662, 339] width 836 height 33
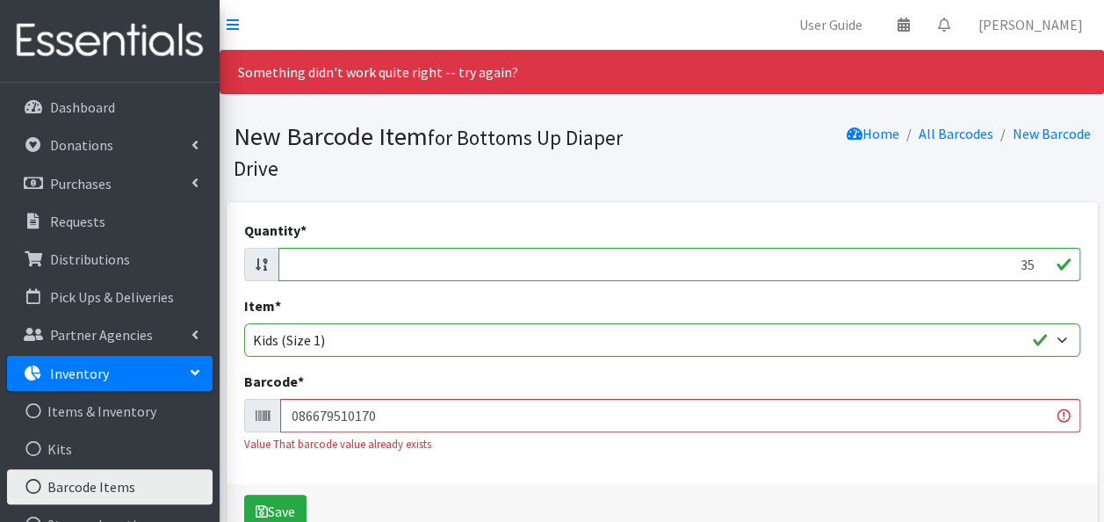
click at [519, 412] on input "086679510170" at bounding box center [680, 415] width 800 height 33
type input "086679510125"
click at [244, 495] on button "Save" at bounding box center [275, 511] width 62 height 33
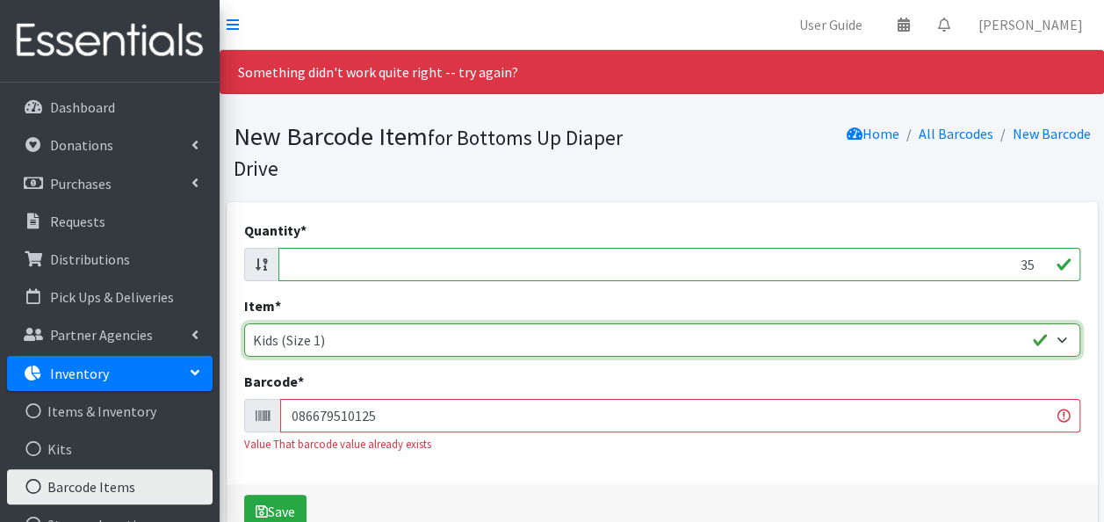
click at [416, 337] on select "Kids L/XL (60-125 lbs) Kids (Newborn) Kids (Preemie) Kids Pull-Ups Kids Pull-Up…" at bounding box center [662, 339] width 836 height 33
select select "4760"
click at [244, 323] on select "Kids L/XL (60-125 lbs) Kids (Newborn) Kids (Preemie) Kids Pull-Ups Kids Pull-Up…" at bounding box center [662, 339] width 836 height 33
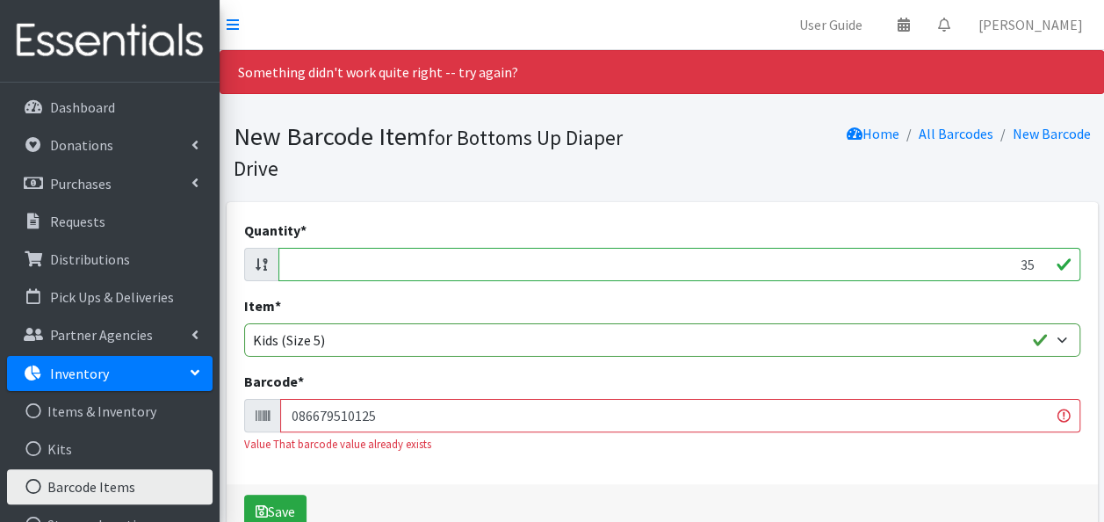
click at [411, 267] on input "35" at bounding box center [679, 264] width 802 height 33
type input "24"
click at [400, 416] on input "086679510125" at bounding box center [680, 415] width 800 height 33
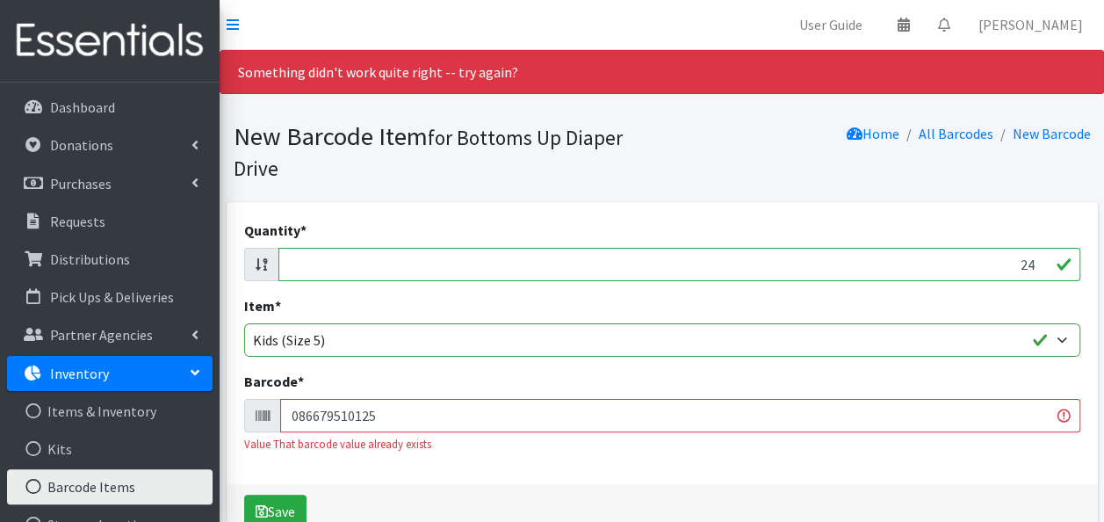
click at [400, 416] on input "086679510125" at bounding box center [680, 415] width 800 height 33
type input "086679510163"
click at [244, 495] on button "Save" at bounding box center [275, 511] width 62 height 33
click at [415, 272] on input "24" at bounding box center [679, 264] width 802 height 33
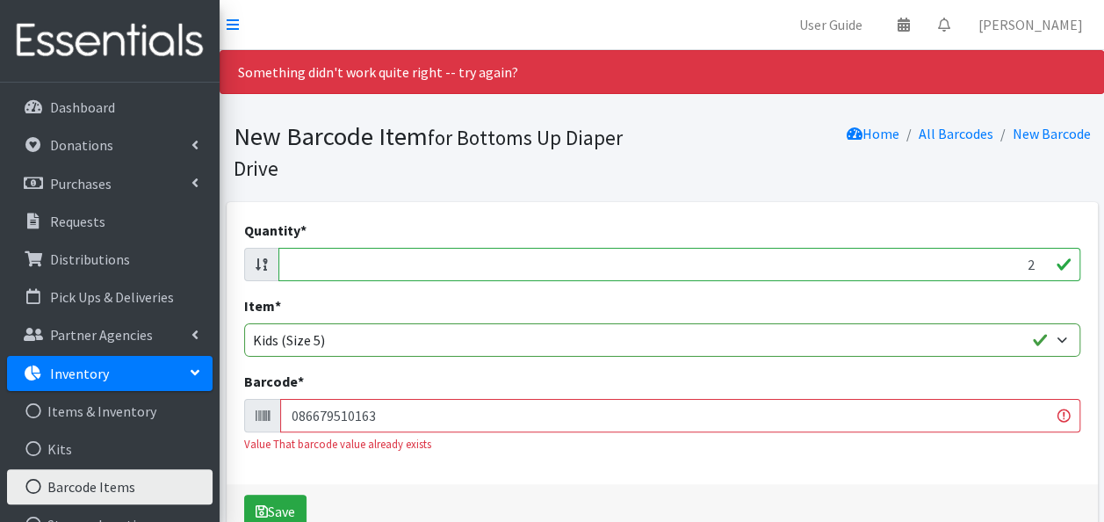
type input "24"
click at [353, 414] on input "086679510163" at bounding box center [680, 415] width 800 height 33
type input "311917055282"
click at [244, 495] on button "Save" at bounding box center [275, 511] width 62 height 33
